Goal: Navigation & Orientation: Find specific page/section

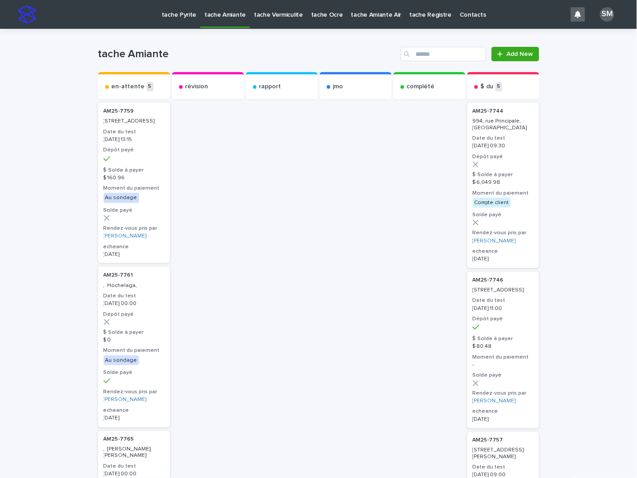
click at [177, 12] on p "tache Pyrite" at bounding box center [179, 9] width 35 height 19
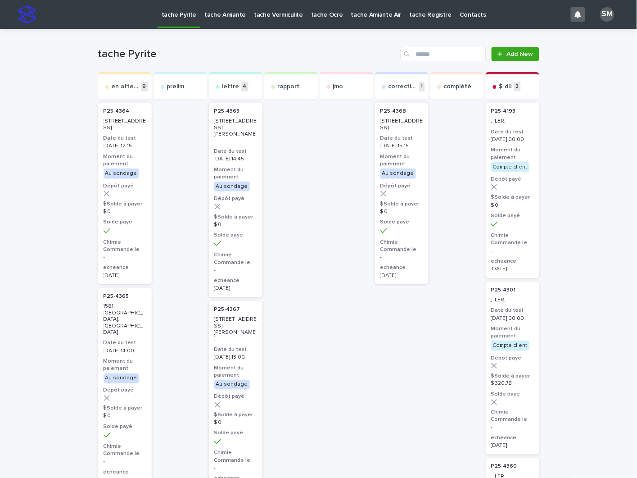
click at [222, 18] on p "tache Amiante" at bounding box center [224, 9] width 41 height 19
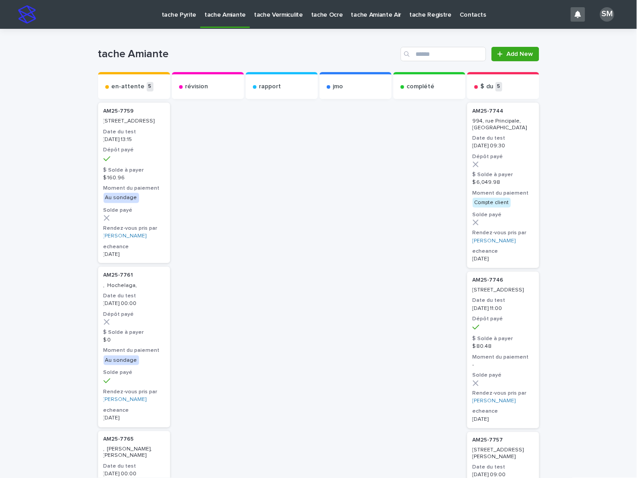
click at [180, 18] on p "tache Pyrite" at bounding box center [179, 9] width 35 height 19
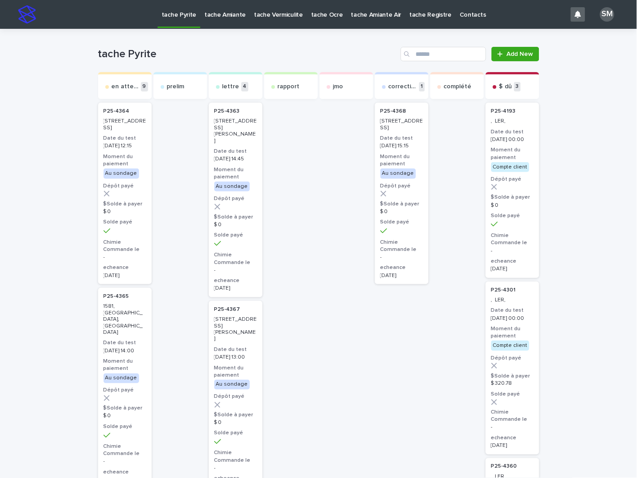
click at [224, 16] on p "tache Amiante" at bounding box center [224, 9] width 41 height 19
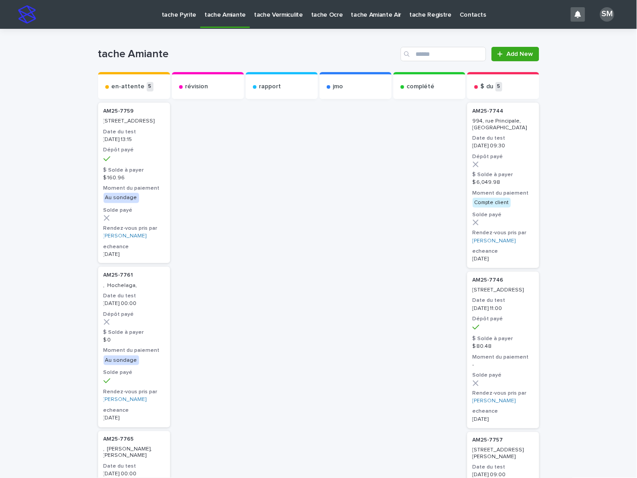
click at [170, 17] on p "tache Pyrite" at bounding box center [179, 9] width 35 height 19
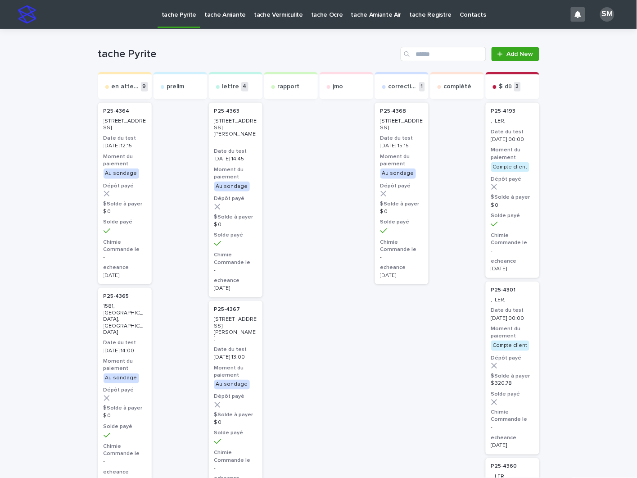
click at [225, 15] on p "tache Amiante" at bounding box center [224, 9] width 41 height 19
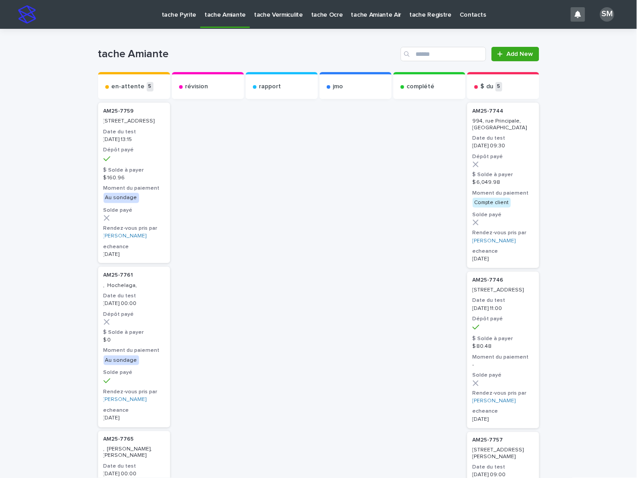
click at [268, 17] on p "tache Vermiculite" at bounding box center [278, 9] width 49 height 19
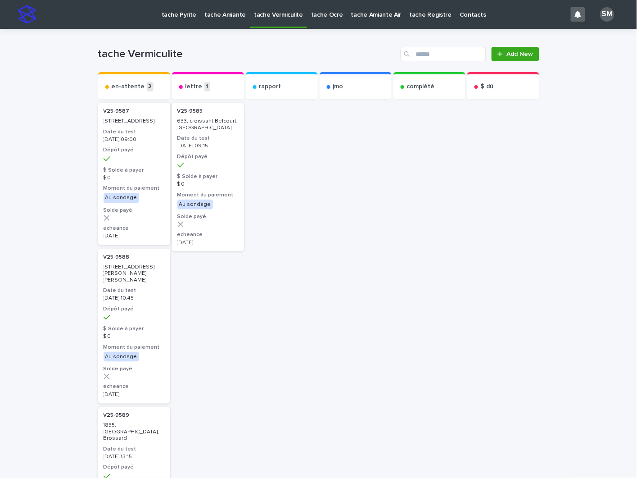
click at [172, 18] on p "tache Pyrite" at bounding box center [179, 9] width 35 height 19
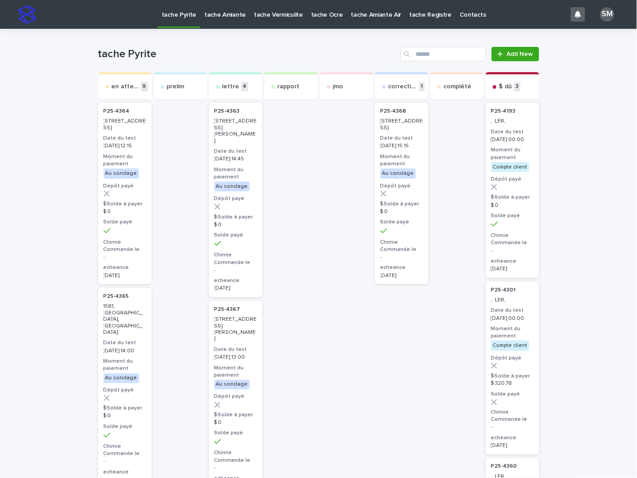
click at [214, 18] on p "tache Amiante" at bounding box center [224, 9] width 41 height 19
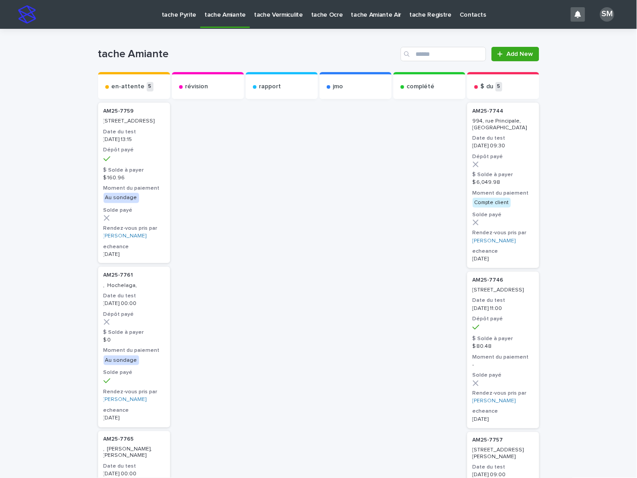
click at [180, 14] on p "tache Pyrite" at bounding box center [179, 9] width 35 height 19
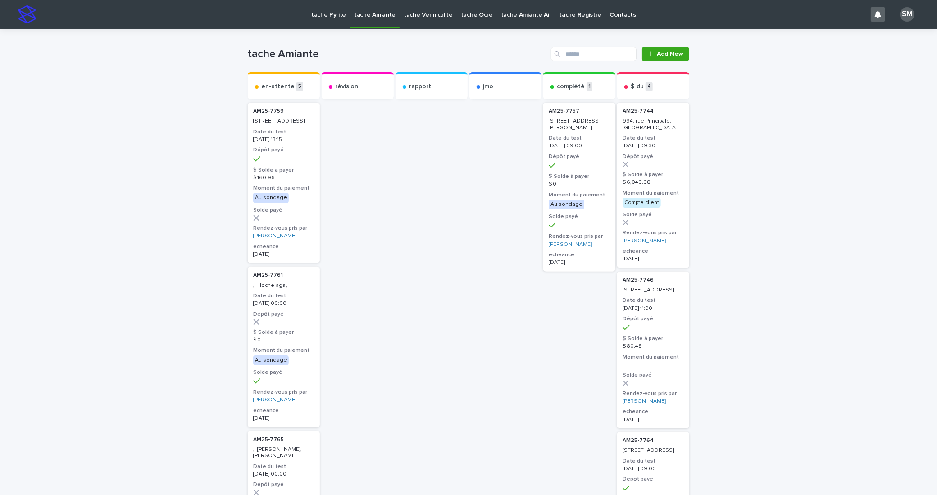
click at [330, 14] on p "tache Pyrite" at bounding box center [328, 9] width 35 height 19
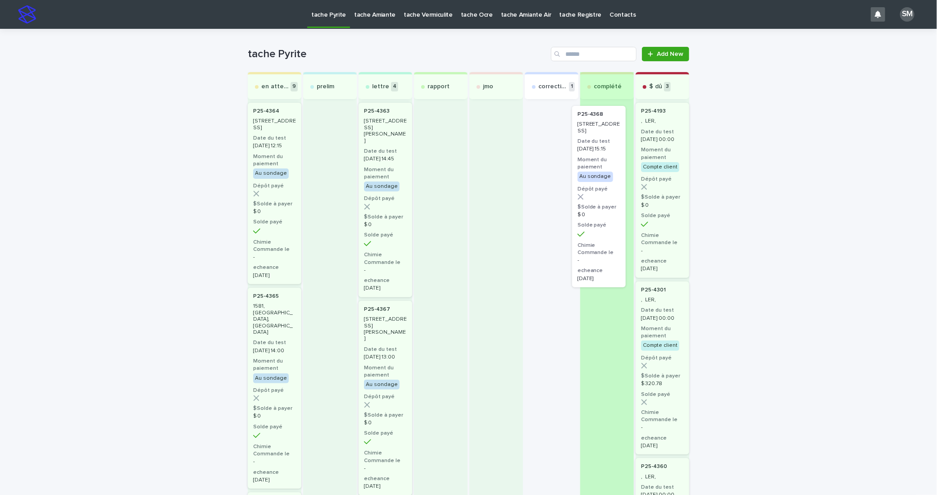
drag, startPoint x: 536, startPoint y: 163, endPoint x: 594, endPoint y: 166, distance: 57.7
